Goal: Information Seeking & Learning: Learn about a topic

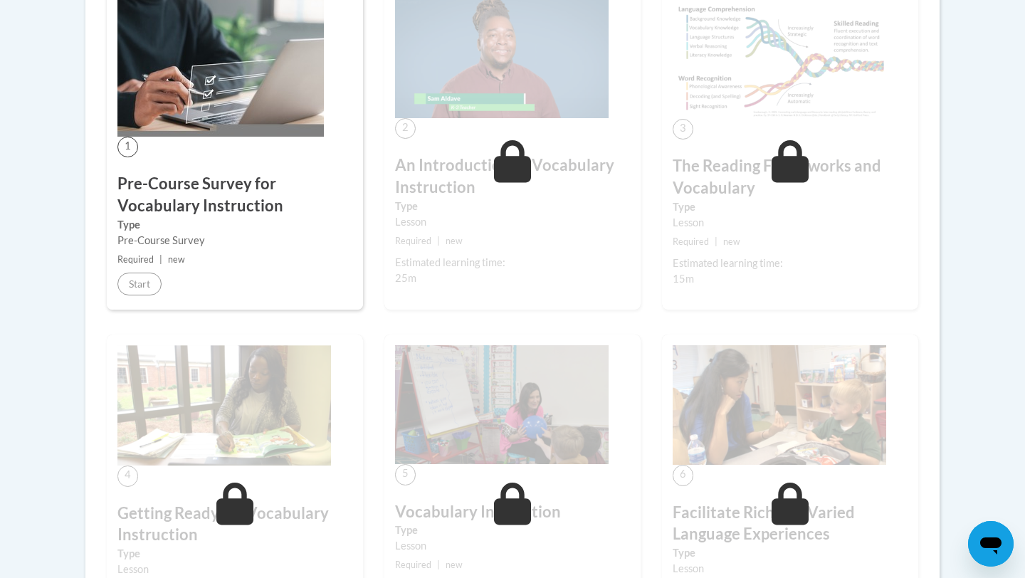
scroll to position [453, 0]
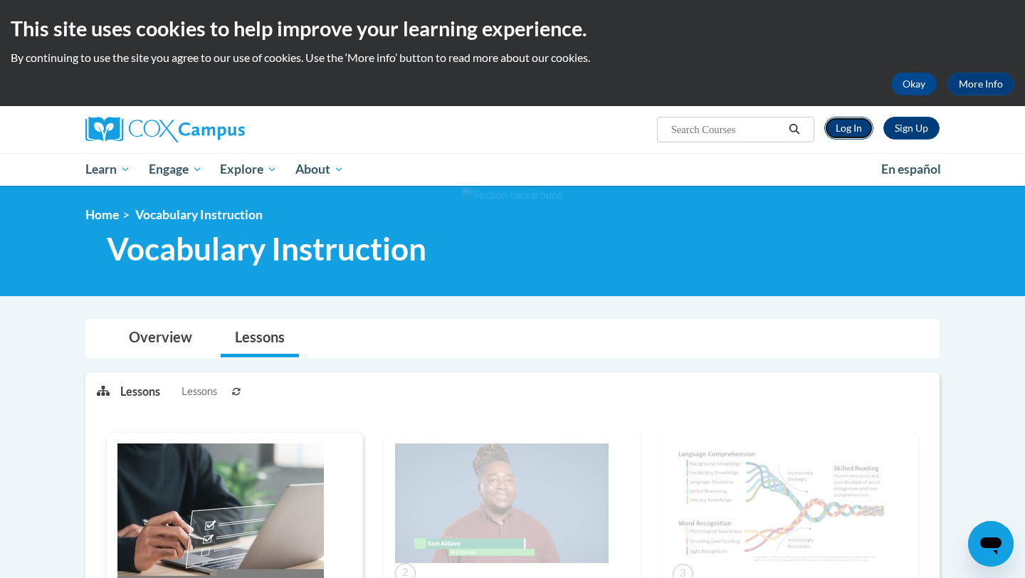
click at [842, 129] on link "Log In" at bounding box center [848, 128] width 49 height 23
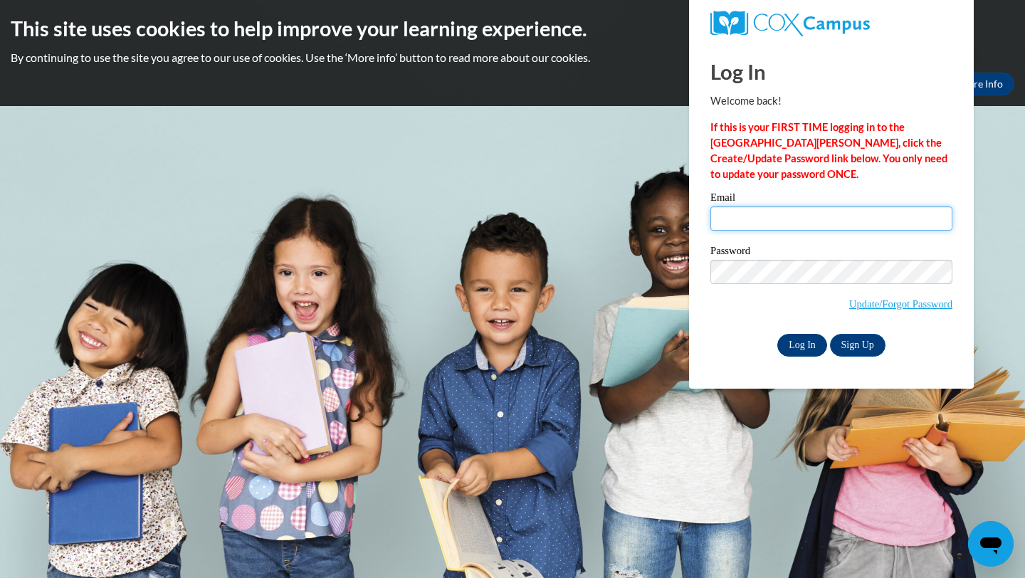
type input "igarreau@waukesha.k12.wi.us"
click at [788, 342] on input "Log In" at bounding box center [802, 345] width 50 height 23
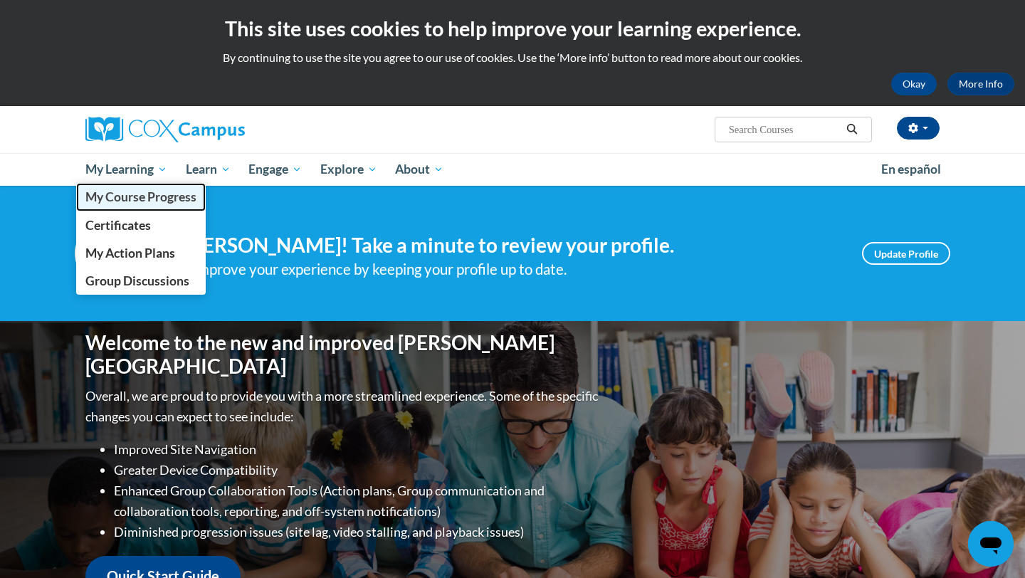
click at [155, 192] on span "My Course Progress" at bounding box center [140, 196] width 111 height 15
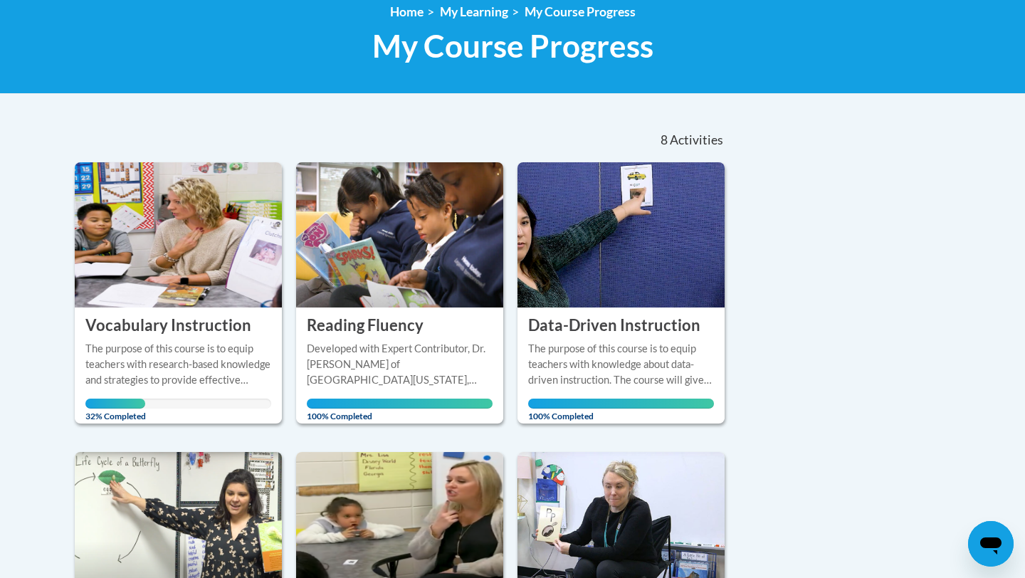
scroll to position [204, 0]
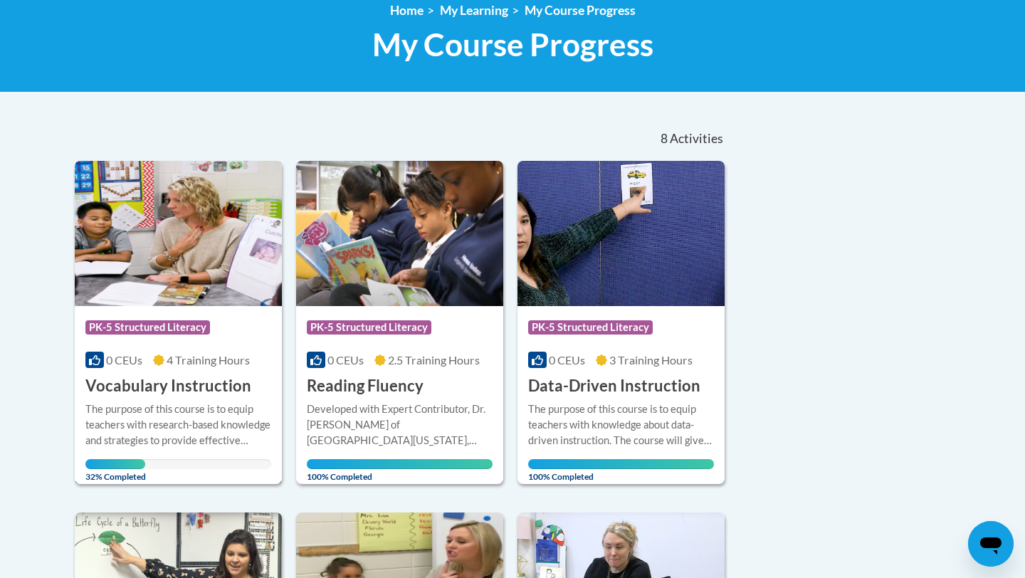
click at [188, 247] on img at bounding box center [178, 233] width 207 height 145
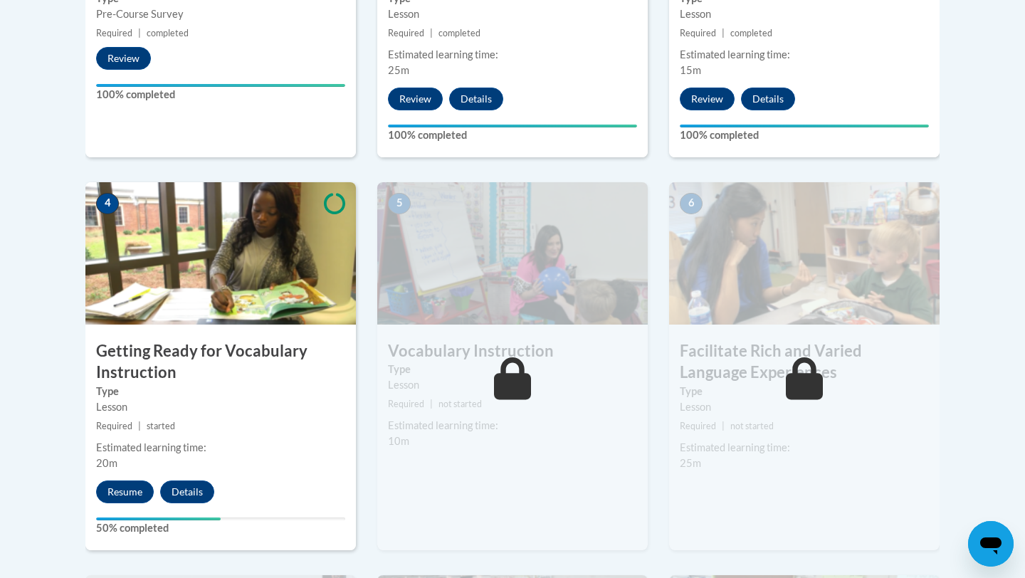
scroll to position [772, 0]
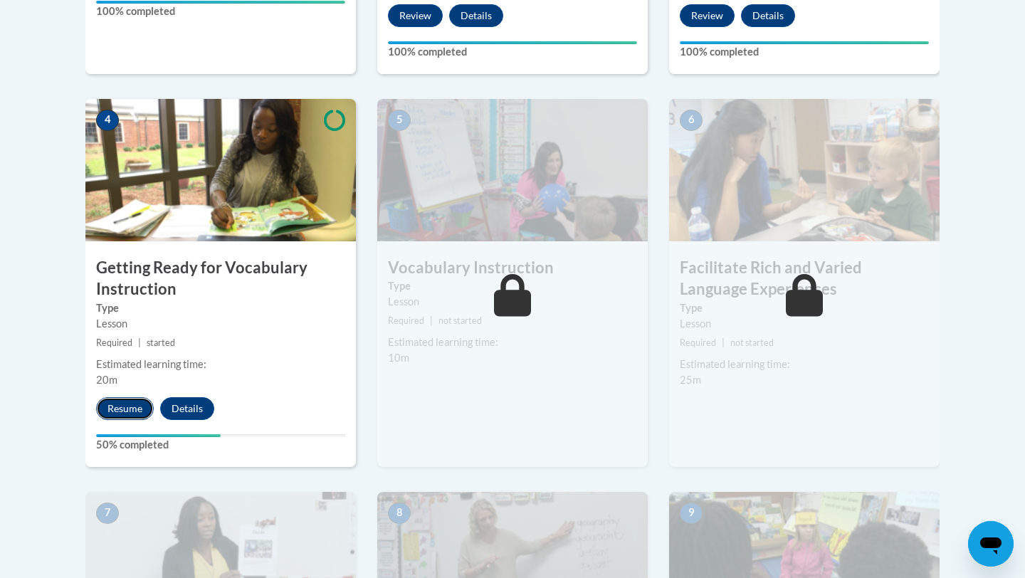
click at [120, 408] on button "Resume" at bounding box center [125, 408] width 58 height 23
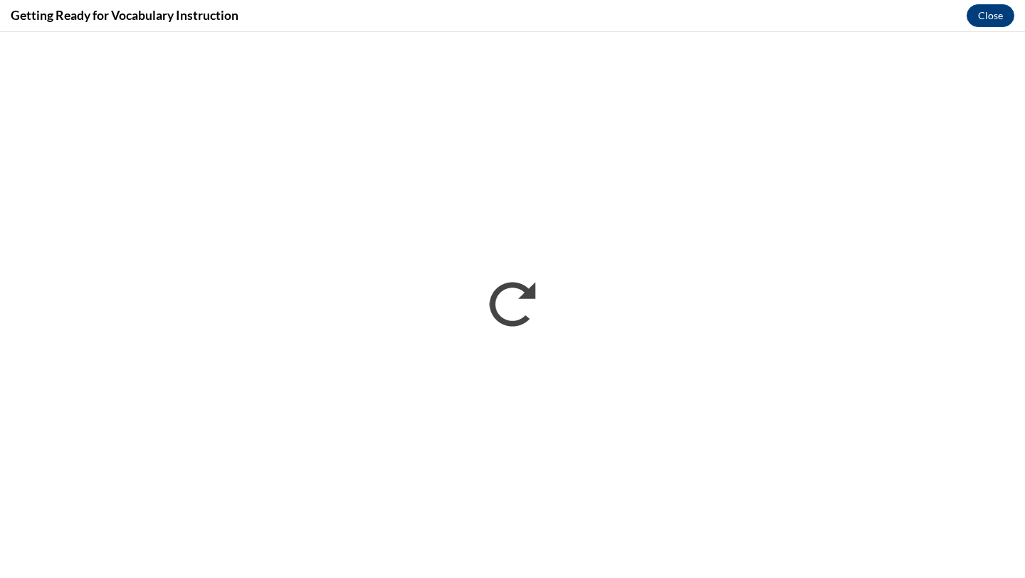
scroll to position [0, 0]
